Goal: Transaction & Acquisition: Purchase product/service

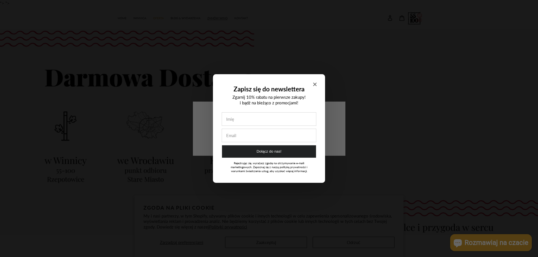
click at [316, 85] on icon "Close modal" at bounding box center [314, 84] width 3 height 3
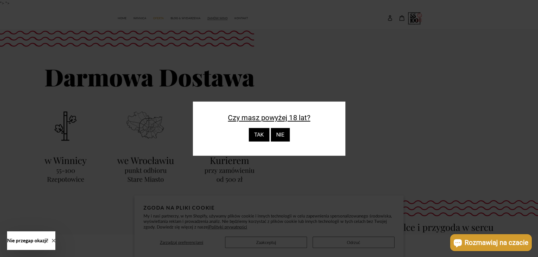
click at [268, 136] on div "TAK" at bounding box center [258, 135] width 21 height 14
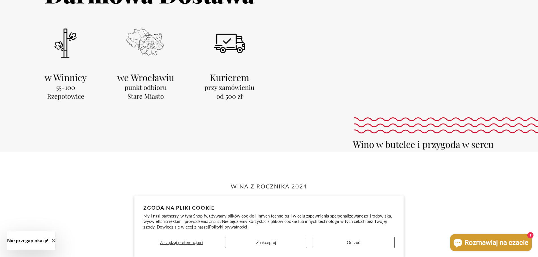
scroll to position [141, 0]
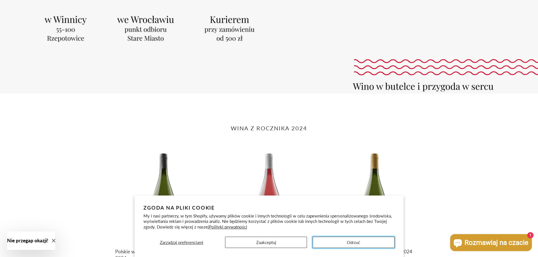
click at [353, 242] on button "Odrzuć" at bounding box center [353, 242] width 82 height 11
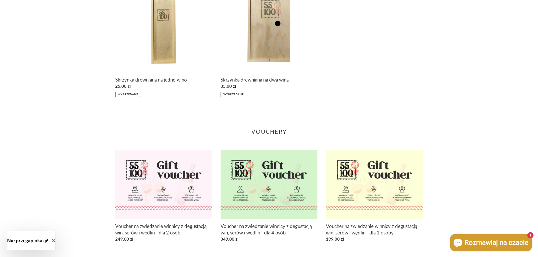
scroll to position [799, 0]
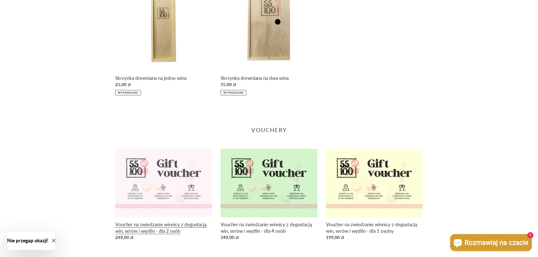
click at [168, 227] on link "Voucher na zwiedzanie winnicy z degustacją win, serów i wędlin - dla 2 osób" at bounding box center [163, 196] width 97 height 94
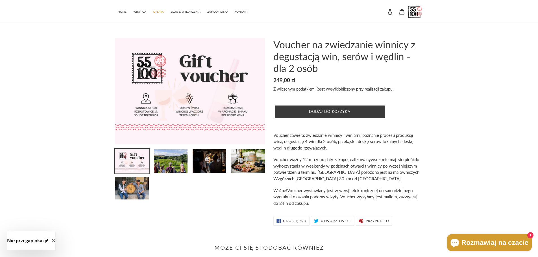
click at [415, 72] on h1 "Voucher na zwiedzanie winnicy z degustacją win, serów i wędlin - dla 2 osób" at bounding box center [348, 56] width 150 height 36
click at [317, 112] on span "Dodaj do koszyka" at bounding box center [329, 111] width 41 height 5
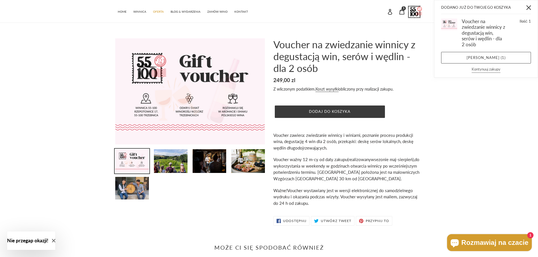
click at [485, 67] on button "Kontynuuj zakupy" at bounding box center [485, 70] width 29 height 6
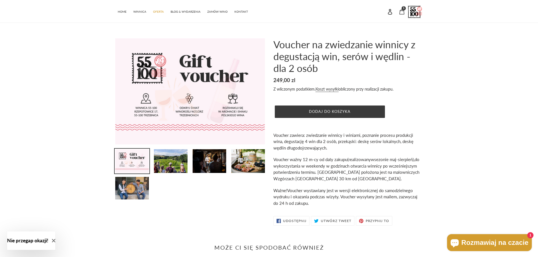
click at [400, 11] on icon at bounding box center [402, 12] width 6 height 6
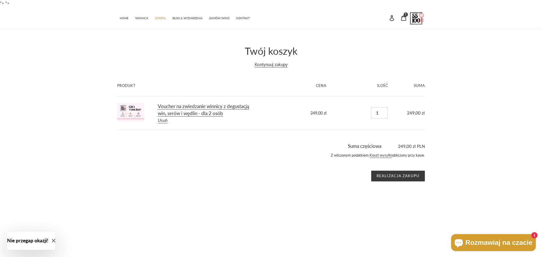
click at [197, 106] on link "Voucher na zwiedzanie winnicy z degustacją win, serów i wędlin - dla 2 osób" at bounding box center [203, 110] width 91 height 14
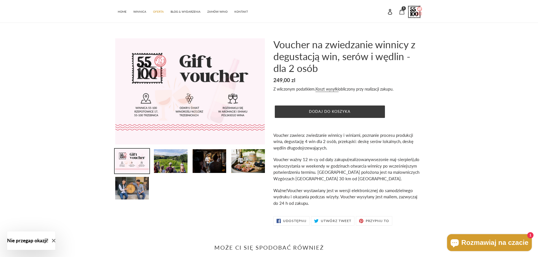
click at [402, 11] on icon at bounding box center [401, 11] width 5 height 5
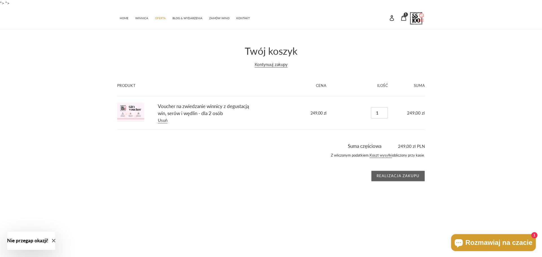
click at [417, 177] on input "Realizacja zakupu" at bounding box center [398, 176] width 54 height 11
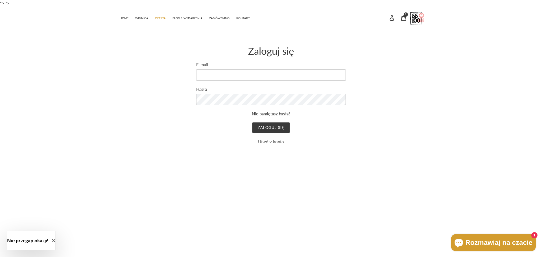
click at [274, 141] on link "Utwórz konto" at bounding box center [271, 141] width 26 height 5
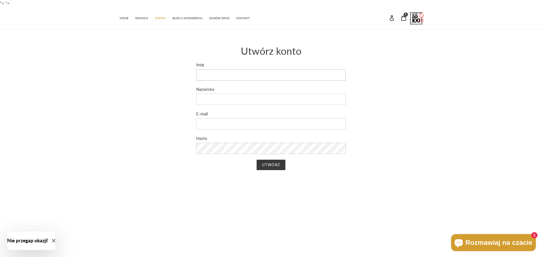
click at [260, 74] on input "Imię" at bounding box center [271, 74] width 150 height 11
click at [240, 76] on input "Imię" at bounding box center [271, 74] width 150 height 11
type input "Joanna"
type input "Nowakowska-Stanek"
click at [223, 121] on input "E-mail" at bounding box center [271, 123] width 150 height 11
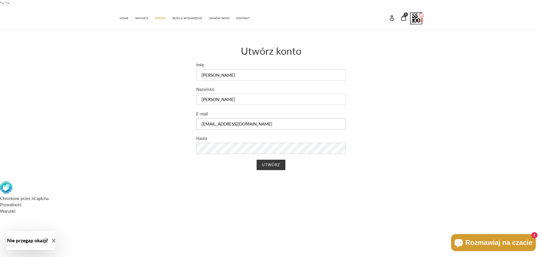
type input "nowakowskastanek@gmail.com"
click at [257, 160] on input "Utwórz" at bounding box center [271, 165] width 29 height 11
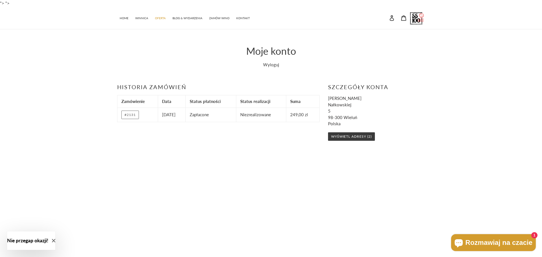
click at [136, 114] on link "#2131" at bounding box center [129, 115] width 17 height 8
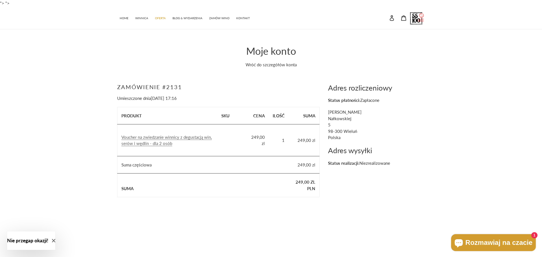
click at [139, 137] on link "Voucher na zwiedzanie winnicy z degustacją win, serów i wędlin - dla 2 osób" at bounding box center [166, 141] width 90 height 12
